Goal: Check status: Check status

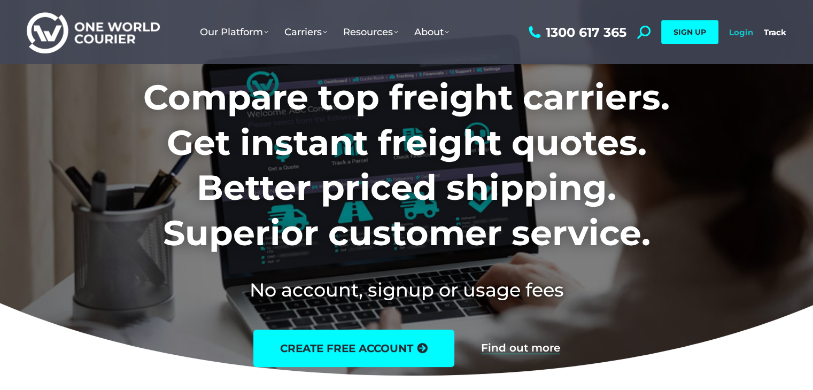
click at [742, 33] on link "Login" at bounding box center [741, 32] width 24 height 10
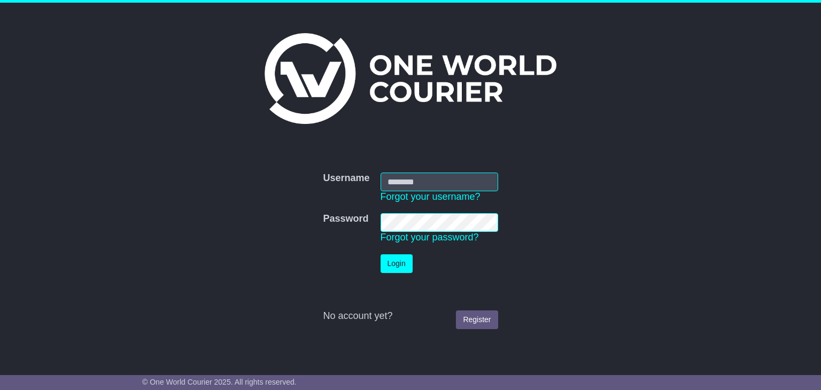
type input "**********"
click at [399, 268] on button "Login" at bounding box center [396, 263] width 32 height 19
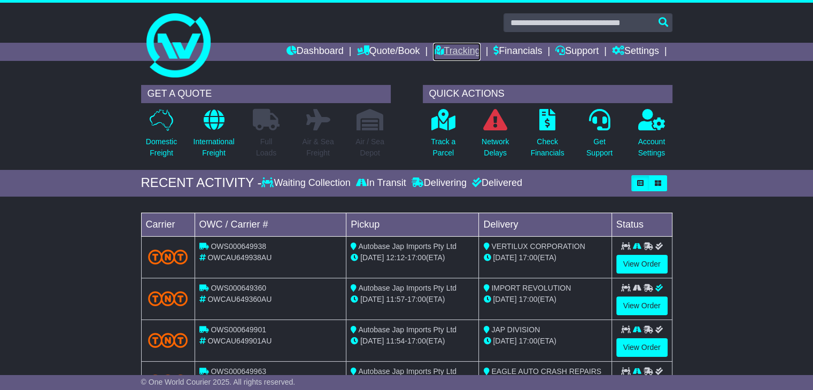
click at [441, 50] on link "Tracking" at bounding box center [456, 52] width 47 height 18
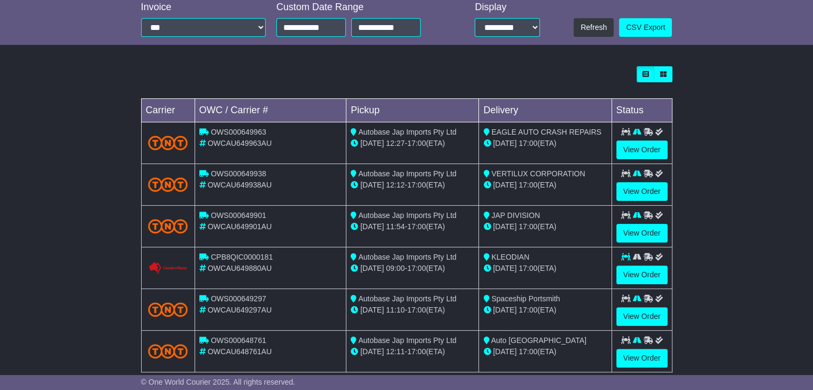
scroll to position [267, 0]
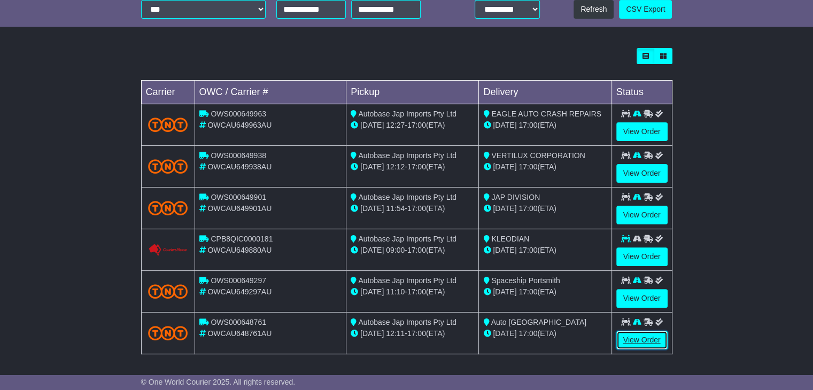
click at [633, 338] on link "View Order" at bounding box center [641, 340] width 51 height 19
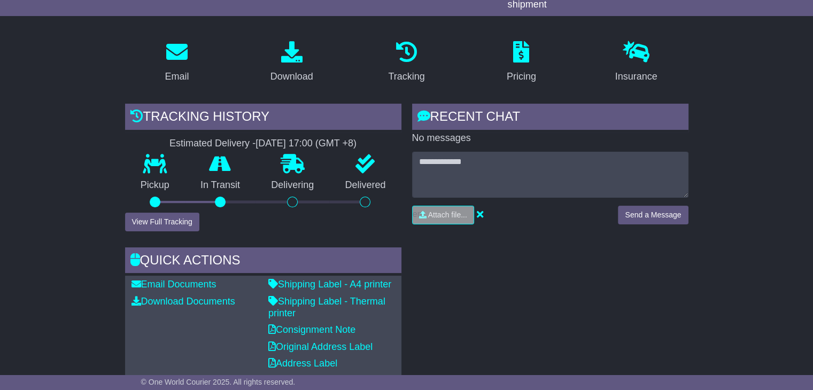
scroll to position [160, 0]
